Goal: Check status: Check status

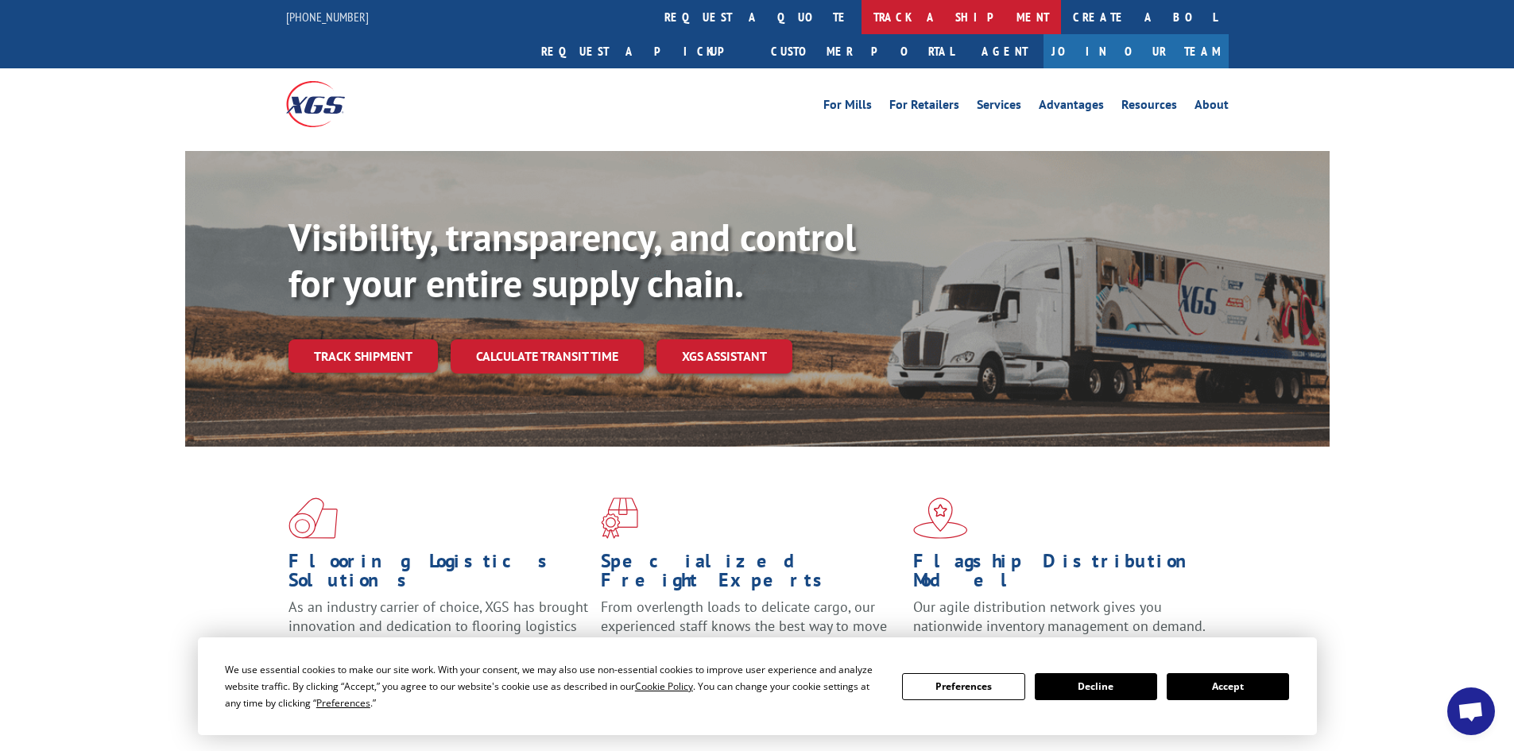
click at [862, 21] on link "track a shipment" at bounding box center [961, 17] width 199 height 34
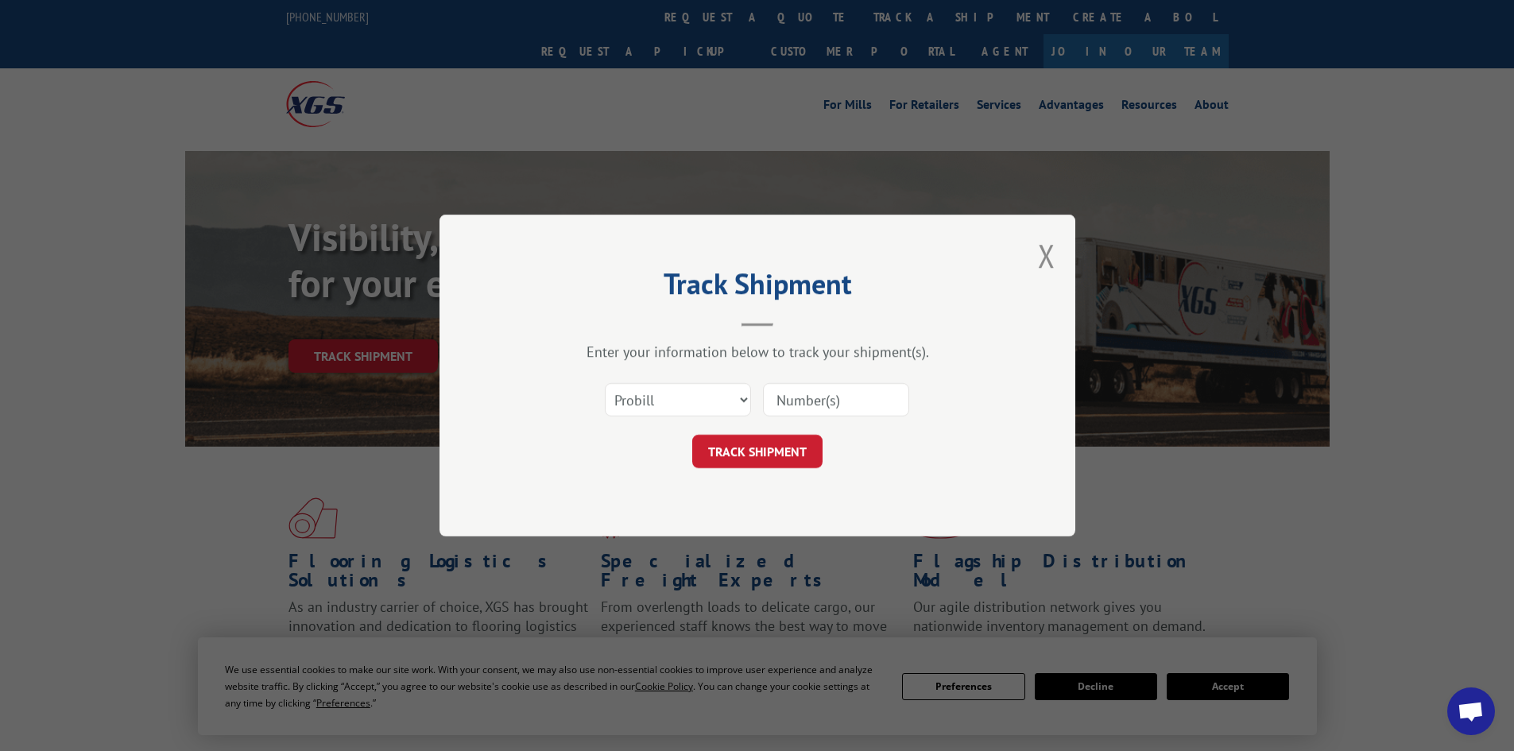
drag, startPoint x: 793, startPoint y: 370, endPoint x: 788, endPoint y: 385, distance: 16.6
click at [788, 384] on div "Enter your information below to track your shipment(s). Select category... Prob…" at bounding box center [757, 406] width 477 height 126
click at [788, 385] on input at bounding box center [836, 399] width 146 height 33
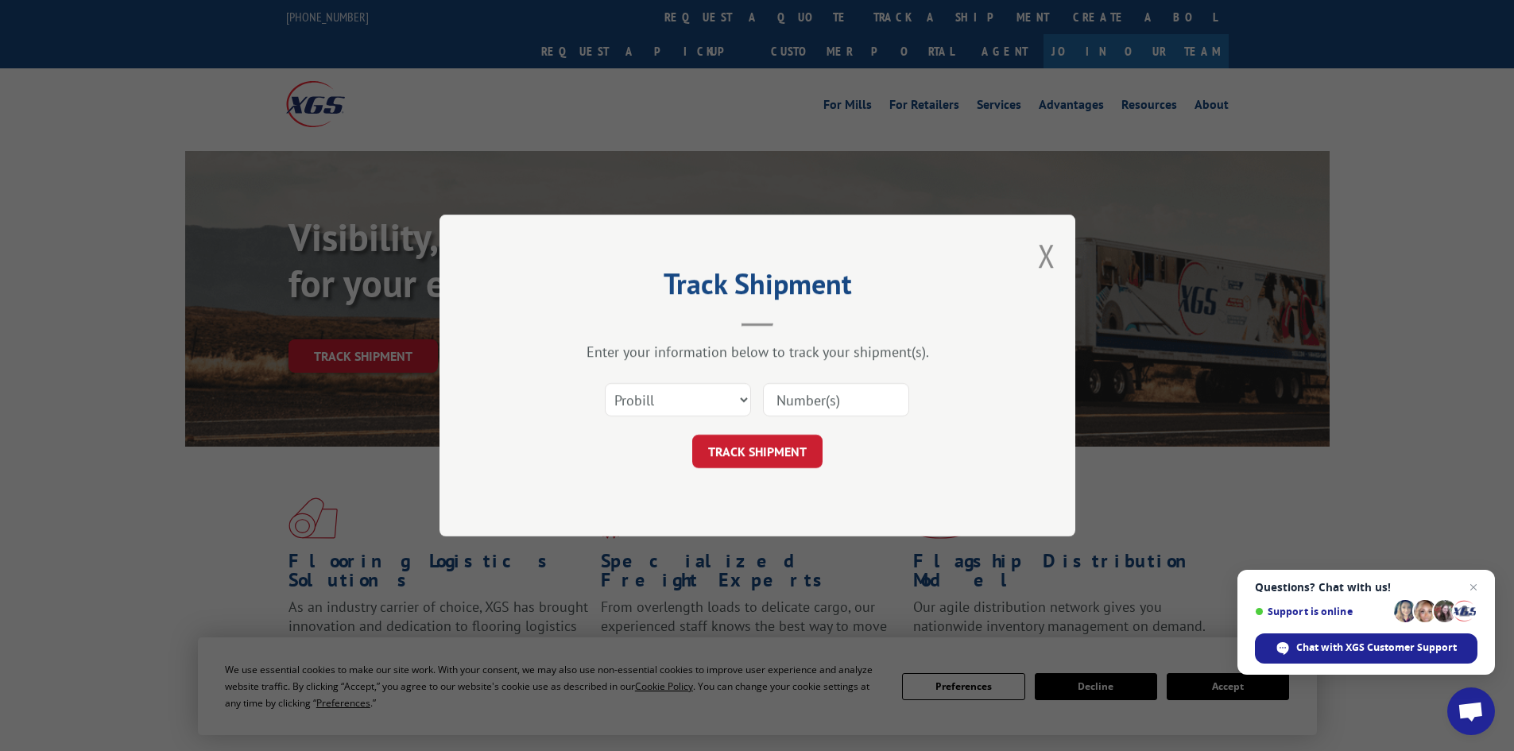
paste input "17323352"
type input "17323352"
click at [751, 440] on button "TRACK SHIPMENT" at bounding box center [757, 451] width 130 height 33
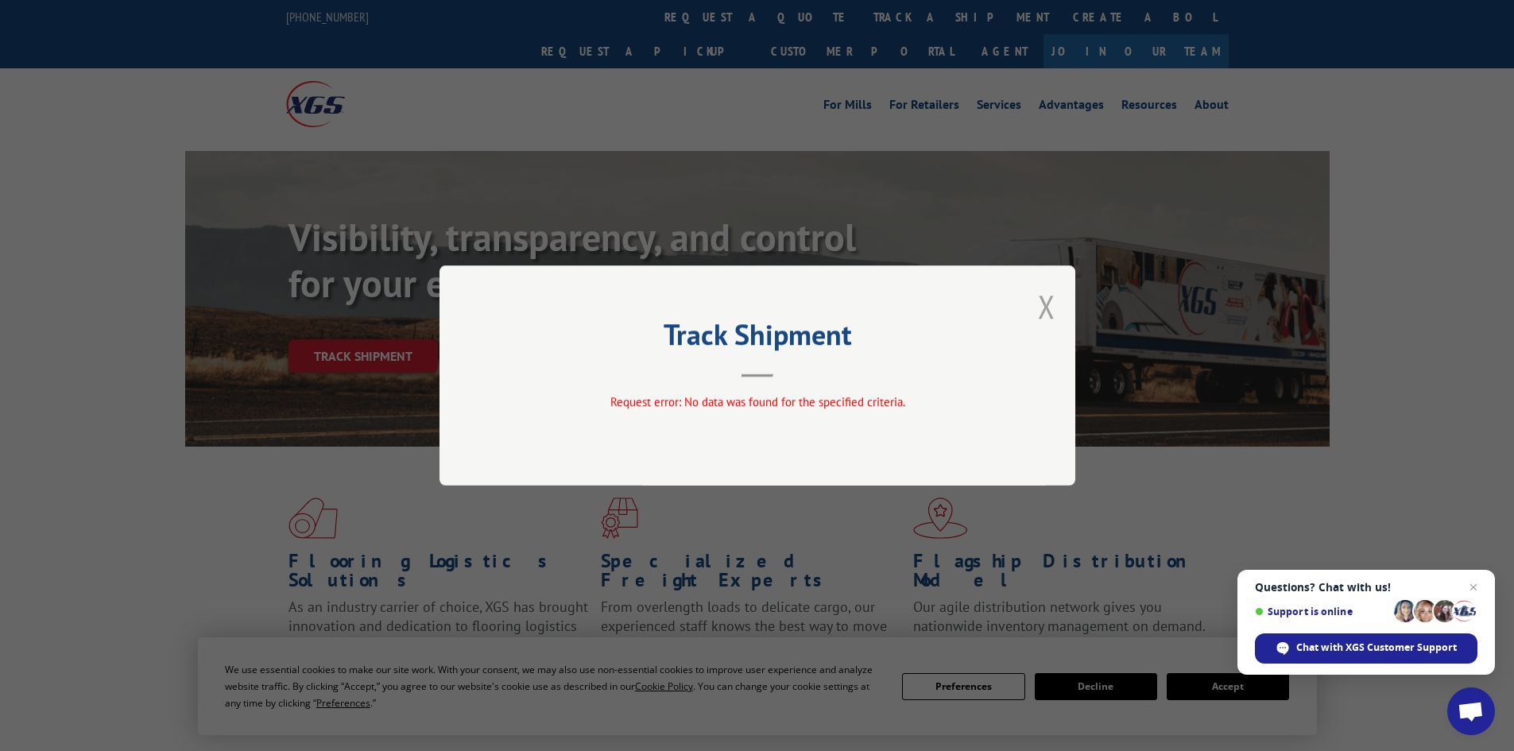
click at [1039, 310] on button "Close modal" at bounding box center [1046, 306] width 17 height 42
